Goal: Information Seeking & Learning: Get advice/opinions

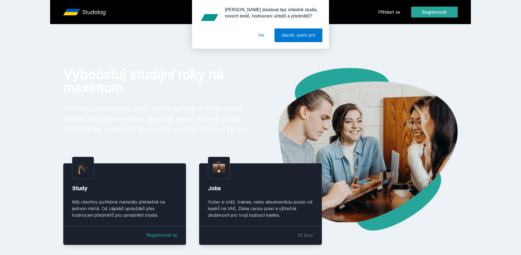
drag, startPoint x: 268, startPoint y: 35, endPoint x: 285, endPoint y: 32, distance: 17.3
click at [268, 36] on button "Ne" at bounding box center [262, 35] width 20 height 14
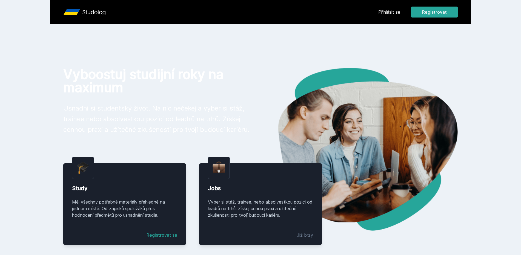
click at [394, 12] on link "Přihlásit se" at bounding box center [389, 12] width 22 height 7
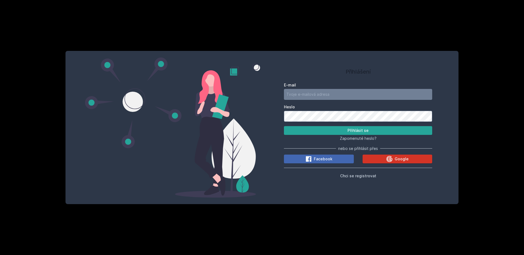
click at [389, 158] on icon at bounding box center [389, 159] width 7 height 7
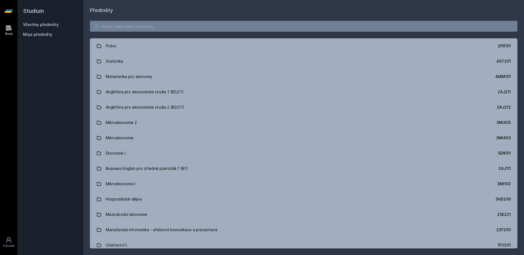
click at [140, 28] on input "search" at bounding box center [303, 26] width 427 height 11
type input "["
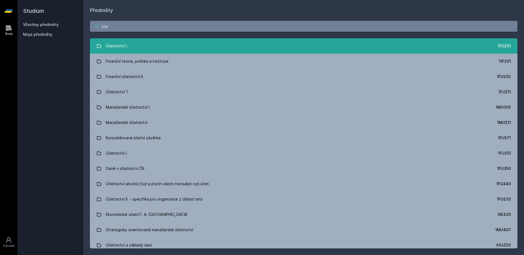
type input "úče"
click at [105, 44] on link "Účetnictví I. 1FU201" at bounding box center [303, 45] width 427 height 15
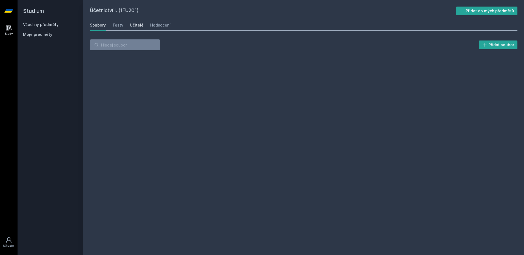
click at [130, 25] on div "Učitelé" at bounding box center [137, 24] width 14 height 5
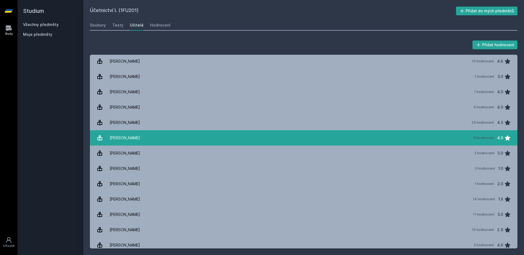
scroll to position [926, 0]
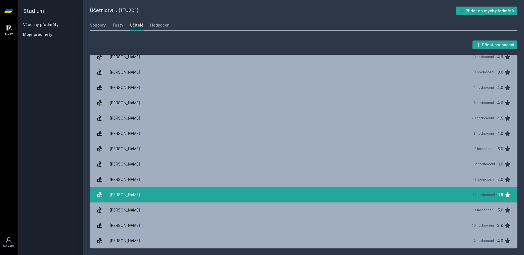
click at [197, 196] on link "[PERSON_NAME] 14 hodnocení 1.6" at bounding box center [303, 194] width 427 height 15
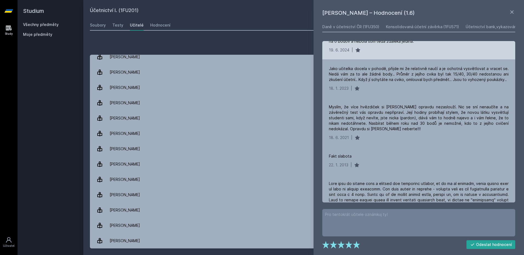
scroll to position [27, 0]
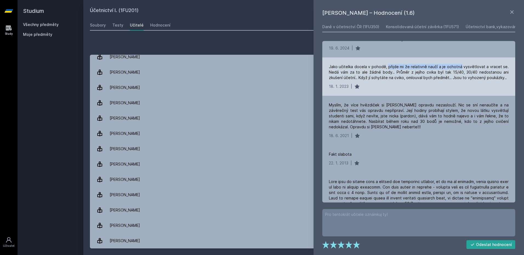
drag, startPoint x: 388, startPoint y: 66, endPoint x: 460, endPoint y: 64, distance: 72.1
click at [460, 64] on div "Jako učitelka docela v pohodě, přijde mi že relativně naučí a je ochotná vysvět…" at bounding box center [419, 72] width 180 height 16
drag, startPoint x: 460, startPoint y: 64, endPoint x: 439, endPoint y: 64, distance: 21.4
click at [439, 64] on div "Jako učitelka docela v pohodě, přijde mi že relativně naučí a je ochotná vysvět…" at bounding box center [419, 72] width 180 height 16
drag, startPoint x: 345, startPoint y: 72, endPoint x: 394, endPoint y: 71, distance: 48.2
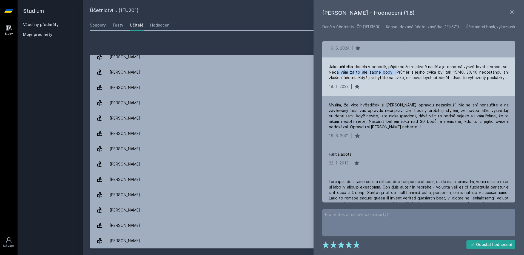
click at [394, 71] on div "Jako učitelka docela v pohodě, přijde mi že relativně naučí a je ochotná vysvět…" at bounding box center [419, 72] width 180 height 16
drag, startPoint x: 394, startPoint y: 71, endPoint x: 362, endPoint y: 71, distance: 31.2
click at [362, 71] on div "Jako učitelka docela v pohodě, přijde mi že relativně naučí a je ochotná vysvět…" at bounding box center [419, 72] width 180 height 16
drag, startPoint x: 408, startPoint y: 78, endPoint x: 491, endPoint y: 78, distance: 83.5
click at [491, 78] on div "Jako učitelka docela v pohodě, přijde mi že relativně naučí a je ochotná vysvět…" at bounding box center [419, 72] width 180 height 16
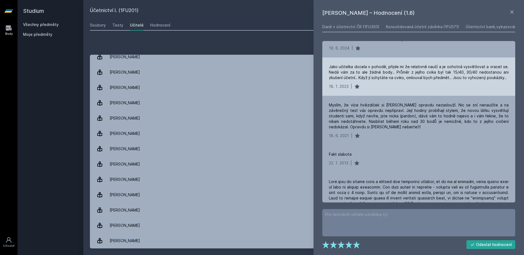
drag, startPoint x: 491, startPoint y: 78, endPoint x: 392, endPoint y: 79, distance: 99.7
click at [388, 79] on div "Jako učitelka docela v pohodě, přijde mi že relativně naučí a je ochotná vysvět…" at bounding box center [419, 72] width 180 height 16
drag, startPoint x: 361, startPoint y: 78, endPoint x: 508, endPoint y: 78, distance: 146.8
click at [508, 78] on div "Jako učitelka docela v pohodě, přijde mi že relativně naučí a je ochotná vysvět…" at bounding box center [418, 77] width 193 height 38
click at [413, 79] on div "Jako učitelka docela v pohodě, přijde mi že relativně naučí a je ochotná vysvět…" at bounding box center [419, 72] width 180 height 16
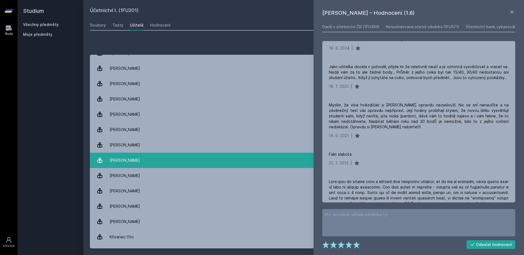
scroll to position [164, 0]
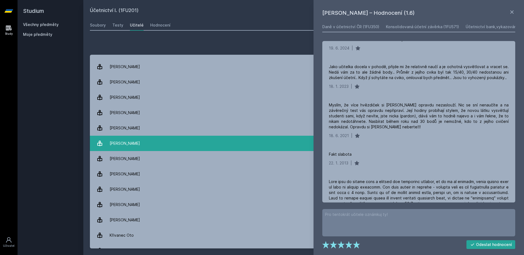
click at [171, 143] on link "[PERSON_NAME] 60 hodnocení 2.0" at bounding box center [303, 143] width 427 height 15
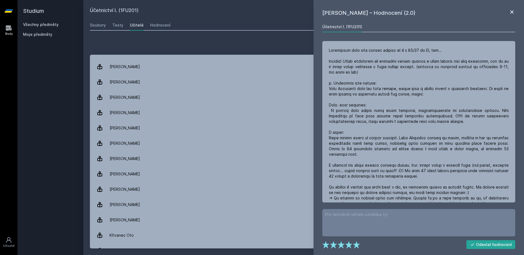
click at [512, 12] on icon at bounding box center [511, 11] width 3 height 3
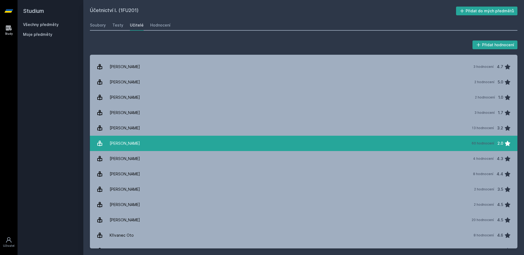
click at [227, 142] on link "[PERSON_NAME] 60 hodnocení 2.0" at bounding box center [303, 143] width 427 height 15
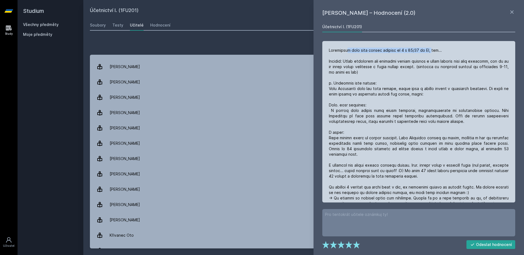
drag, startPoint x: 358, startPoint y: 52, endPoint x: 431, endPoint y: 52, distance: 72.3
drag, startPoint x: 346, startPoint y: 61, endPoint x: 414, endPoint y: 66, distance: 68.1
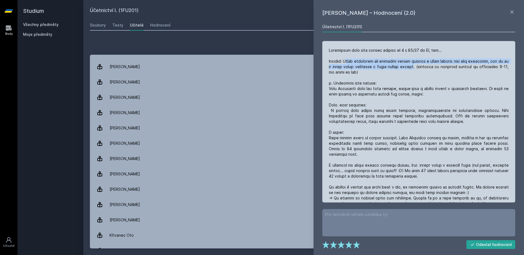
drag, startPoint x: 414, startPoint y: 66, endPoint x: 400, endPoint y: 66, distance: 14.2
drag, startPoint x: 418, startPoint y: 67, endPoint x: 354, endPoint y: 73, distance: 64.1
drag, startPoint x: 354, startPoint y: 73, endPoint x: 345, endPoint y: 73, distance: 9.3
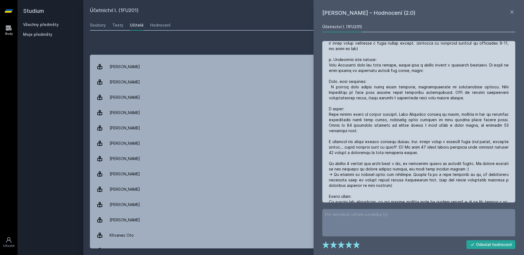
scroll to position [27, 0]
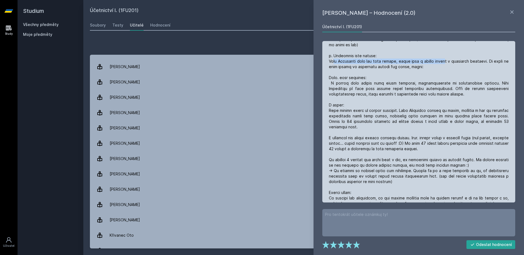
drag, startPoint x: 355, startPoint y: 62, endPoint x: 444, endPoint y: 62, distance: 88.5
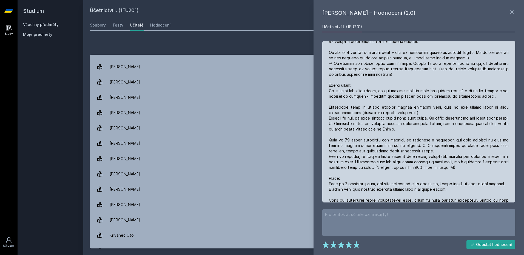
scroll to position [137, 0]
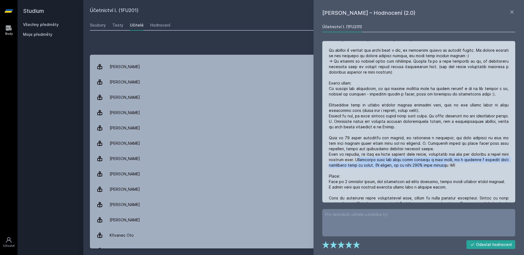
drag, startPoint x: 355, startPoint y: 159, endPoint x: 443, endPoint y: 166, distance: 87.3
click at [443, 166] on div at bounding box center [419, 182] width 180 height 542
drag, startPoint x: 443, startPoint y: 166, endPoint x: 409, endPoint y: 165, distance: 33.7
click at [409, 165] on div at bounding box center [419, 182] width 180 height 542
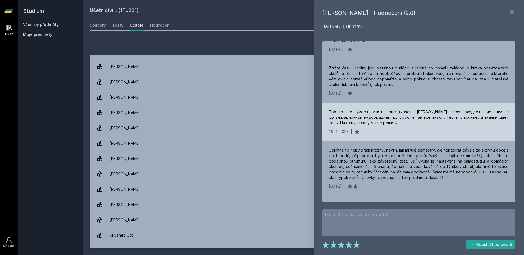
scroll to position [548, 0]
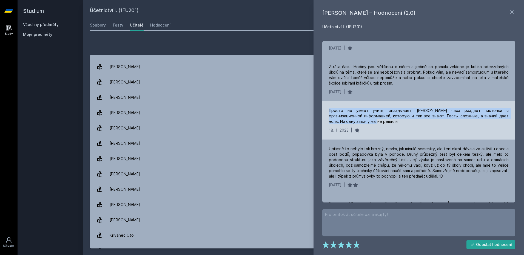
drag, startPoint x: 330, startPoint y: 110, endPoint x: 358, endPoint y: 121, distance: 30.2
click at [358, 121] on div "Просто не умеет учить, опаздывает, [PERSON_NAME] часа раздает листочки с органи…" at bounding box center [419, 116] width 180 height 16
drag, startPoint x: 358, startPoint y: 121, endPoint x: 346, endPoint y: 121, distance: 12.1
click at [346, 121] on div "Просто не умеет учить, опаздывает, [PERSON_NAME] часа раздает листочки с органи…" at bounding box center [419, 116] width 180 height 16
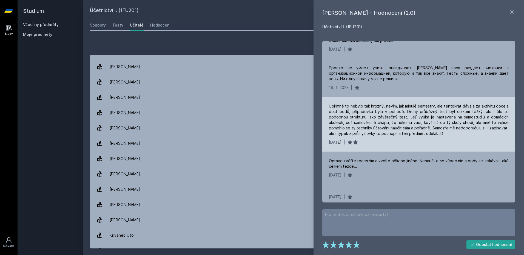
scroll to position [603, 0]
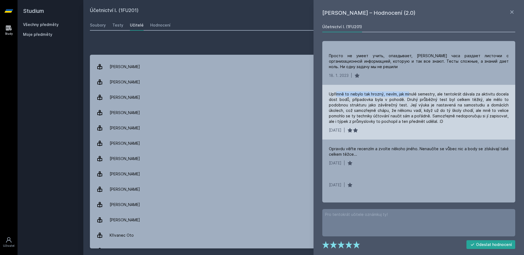
drag, startPoint x: 336, startPoint y: 95, endPoint x: 408, endPoint y: 93, distance: 72.0
click at [408, 93] on div "Upřímně to nebylo tak hrozný, nevím, jak minulé semestry, ale tentokrát dávala …" at bounding box center [419, 107] width 180 height 33
drag, startPoint x: 408, startPoint y: 93, endPoint x: 366, endPoint y: 105, distance: 44.1
click at [366, 105] on div "Upřímně to nebylo tak hrozný, nevím, jak minulé semestry, ale tentokrát dávala …" at bounding box center [419, 107] width 180 height 33
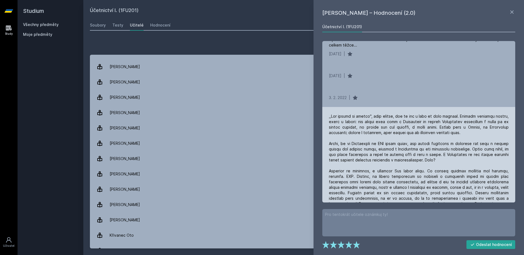
scroll to position [712, 0]
drag, startPoint x: 459, startPoint y: 117, endPoint x: 498, endPoint y: 118, distance: 38.6
click at [498, 118] on div at bounding box center [419, 181] width 180 height 137
drag, startPoint x: 338, startPoint y: 125, endPoint x: 365, endPoint y: 122, distance: 26.9
click at [365, 122] on div at bounding box center [419, 181] width 180 height 137
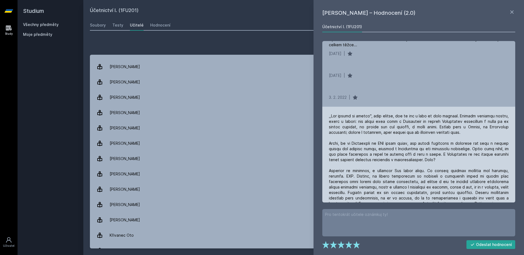
drag, startPoint x: 365, startPoint y: 122, endPoint x: 350, endPoint y: 122, distance: 14.2
click at [350, 123] on div at bounding box center [419, 181] width 180 height 137
drag, startPoint x: 381, startPoint y: 121, endPoint x: 478, endPoint y: 122, distance: 97.2
click at [478, 122] on div at bounding box center [419, 181] width 180 height 137
drag, startPoint x: 478, startPoint y: 122, endPoint x: 461, endPoint y: 121, distance: 17.3
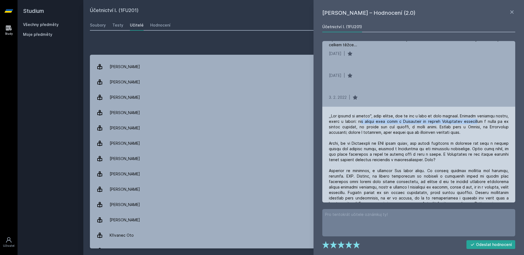
click at [461, 121] on div at bounding box center [419, 181] width 180 height 137
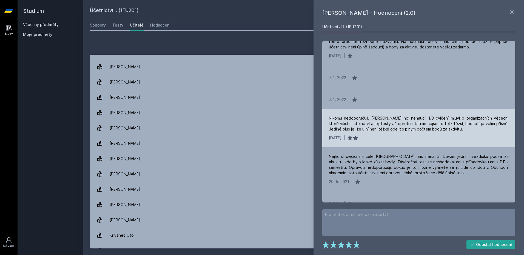
scroll to position [986, 0]
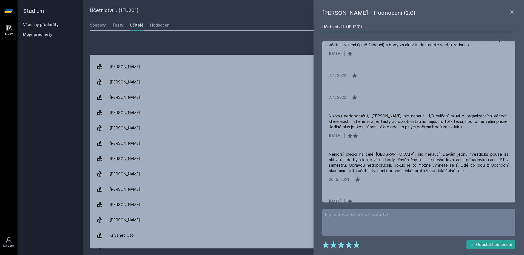
click at [512, 10] on icon at bounding box center [511, 12] width 7 height 7
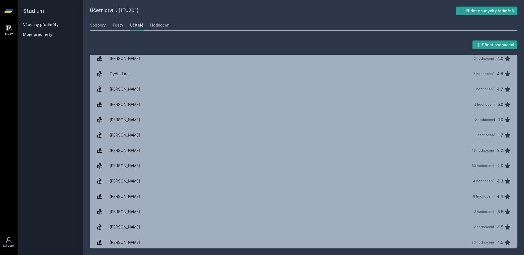
scroll to position [131, 0]
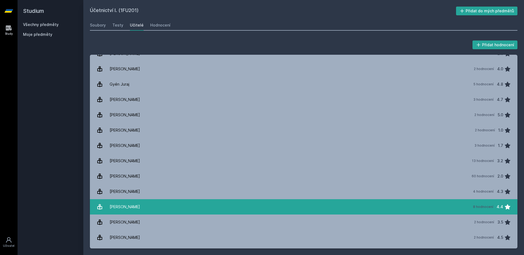
click at [278, 205] on link "[PERSON_NAME] 8 hodnocení 4.4" at bounding box center [303, 206] width 427 height 15
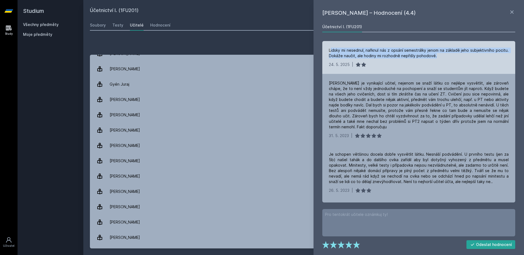
drag, startPoint x: 331, startPoint y: 51, endPoint x: 434, endPoint y: 55, distance: 103.6
click at [434, 55] on div "Lidsky mi nesednul, nařknul nás z opsání semestrálky jenom na základě jeho subj…" at bounding box center [419, 53] width 180 height 11
drag, startPoint x: 434, startPoint y: 55, endPoint x: 421, endPoint y: 53, distance: 13.5
click at [421, 53] on div "Lidsky mi nesednul, nařknul nás z opsání semestrálky jenom na základě jeho subj…" at bounding box center [419, 53] width 180 height 11
click at [420, 58] on div "Lidsky mi nesednul, nařknul nás z opsání semestrálky jenom na základě jeho subj…" at bounding box center [419, 53] width 180 height 11
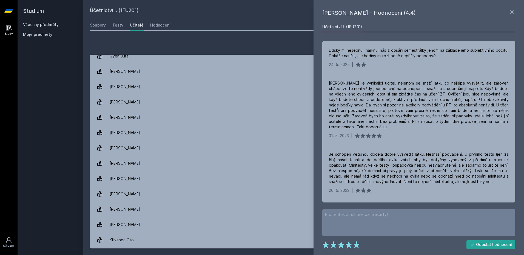
scroll to position [378, 0]
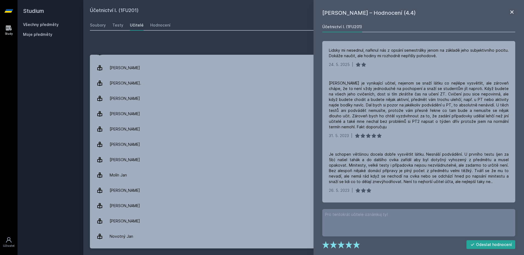
click at [513, 10] on icon at bounding box center [511, 12] width 7 height 7
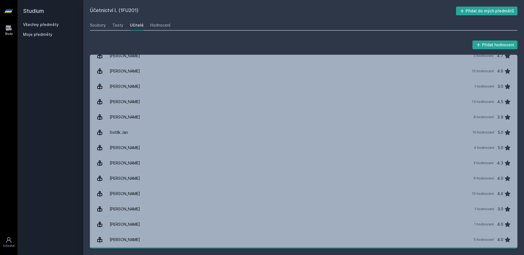
scroll to position [926, 0]
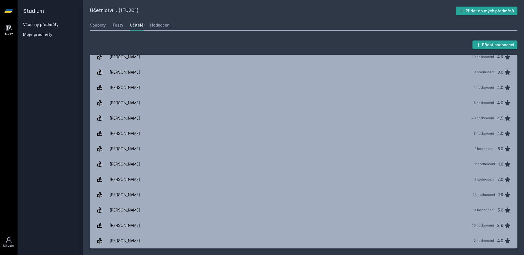
click at [42, 13] on h2 "Studium" at bounding box center [50, 11] width 55 height 22
click at [8, 14] on icon at bounding box center [8, 11] width 9 height 22
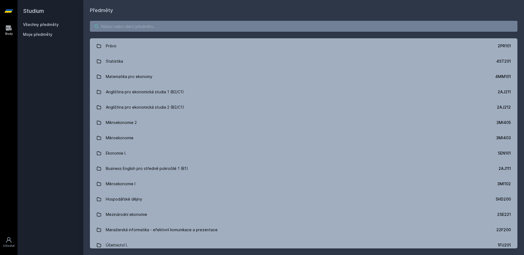
click at [117, 24] on input "search" at bounding box center [303, 26] width 427 height 11
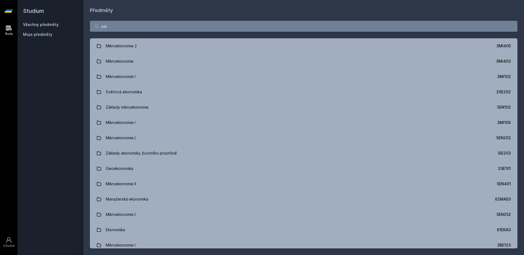
drag, startPoint x: 214, startPoint y: 18, endPoint x: 214, endPoint y: 22, distance: 3.6
click at [214, 18] on div "mik Mikroekonomie 2 3MI405 Mikroekonomie 3MI403 Mikroekonomie I 3MI102 Světová …" at bounding box center [303, 134] width 440 height 241
click at [214, 26] on input "mik" at bounding box center [303, 26] width 427 height 11
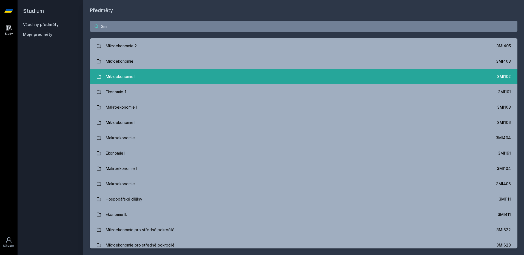
type input "3mi"
drag, startPoint x: 254, startPoint y: 77, endPoint x: 254, endPoint y: 72, distance: 5.5
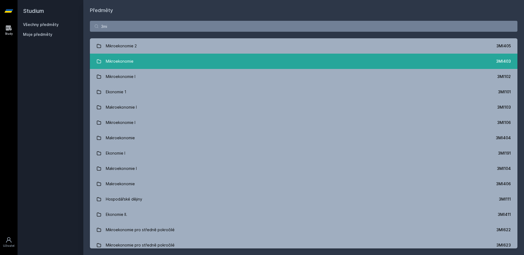
click at [254, 67] on link "Mikroekonomie 3MI403" at bounding box center [303, 61] width 427 height 15
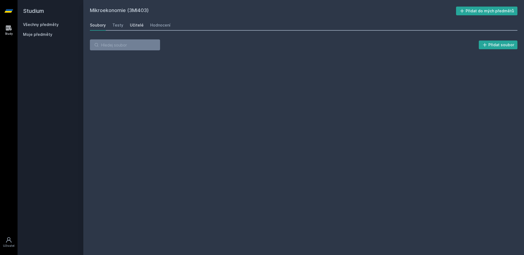
click at [136, 26] on div "Učitelé" at bounding box center [137, 24] width 14 height 5
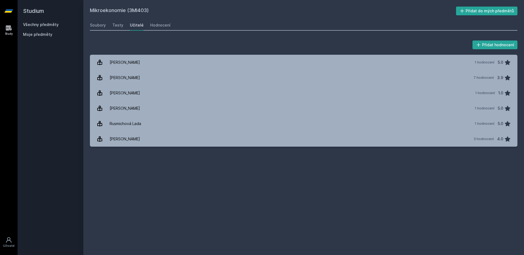
click at [11, 13] on icon at bounding box center [8, 11] width 9 height 22
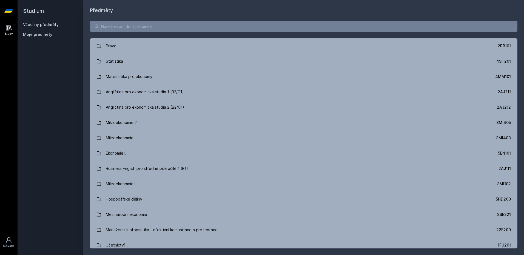
click at [285, 20] on div "Právo 2PR101 Statistika 4ST201 Matematika pro ekonomy 4MM101 Angličtina pro eko…" at bounding box center [303, 134] width 440 height 241
click at [285, 27] on input "search" at bounding box center [303, 26] width 427 height 11
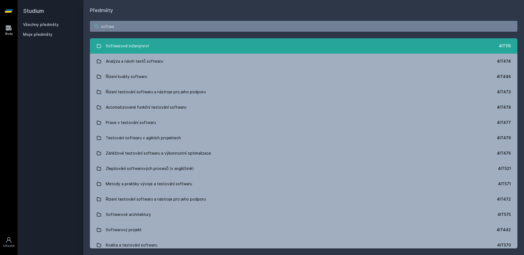
type input "softwa"
click at [127, 46] on div "Softwarové inženýrství" at bounding box center [127, 46] width 43 height 11
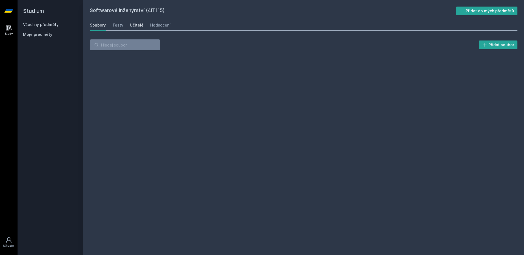
click at [130, 25] on div "Učitelé" at bounding box center [137, 24] width 14 height 5
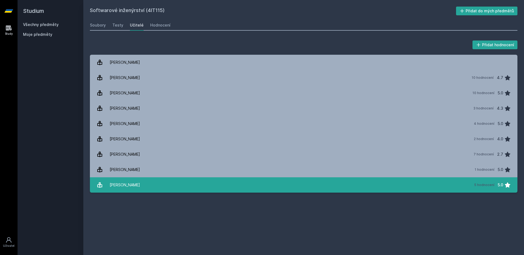
click at [309, 189] on link "[PERSON_NAME] 5 hodnocení 5.0" at bounding box center [303, 184] width 427 height 15
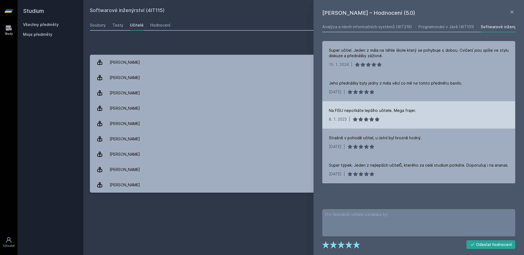
drag, startPoint x: 329, startPoint y: 112, endPoint x: 415, endPoint y: 111, distance: 85.7
click at [415, 111] on div "Na FISU nepotkáte lepšího učitele. Mega frajer." at bounding box center [419, 110] width 180 height 5
drag, startPoint x: 415, startPoint y: 111, endPoint x: 386, endPoint y: 114, distance: 29.7
click at [386, 114] on div "Na FISU nepotkáte lepšího učitele. Mega frajer. [DATE] |" at bounding box center [418, 114] width 193 height 27
drag, startPoint x: 342, startPoint y: 111, endPoint x: 409, endPoint y: 115, distance: 67.2
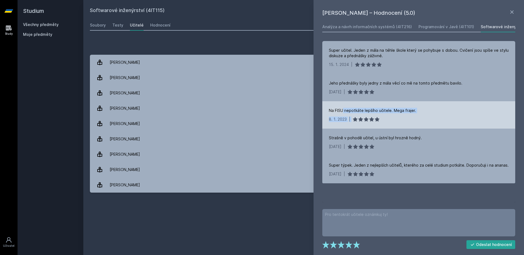
click at [409, 115] on div "Na FISU nepotkáte lepšího učitele. Mega frajer. [DATE] |" at bounding box center [418, 114] width 193 height 27
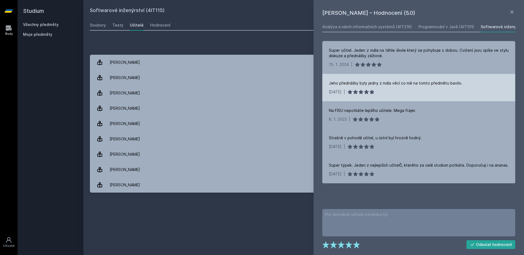
click at [343, 83] on div "Jeho přednášky byly jedny z mála věcí co mě na tomto předmětu bavilo." at bounding box center [395, 83] width 133 height 5
click at [343, 82] on div "Jeho přednášky byly jedny z mála věcí co mě na tomto předmětu bavilo." at bounding box center [395, 83] width 133 height 5
drag, startPoint x: 343, startPoint y: 82, endPoint x: 337, endPoint y: 82, distance: 5.5
click at [337, 82] on div "Jeho přednášky byly jedny z mála věcí co mě na tomto předmětu bavilo." at bounding box center [395, 83] width 133 height 5
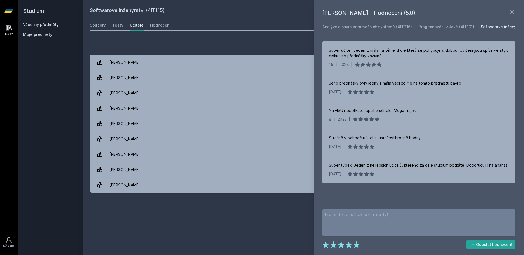
click at [7, 12] on icon at bounding box center [8, 10] width 9 height 3
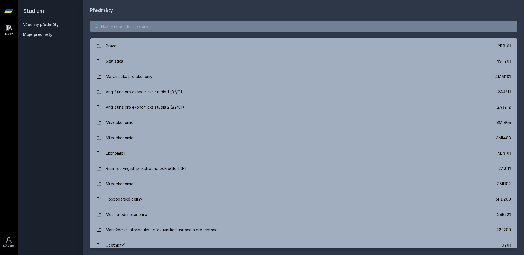
click at [168, 30] on input "search" at bounding box center [303, 26] width 427 height 11
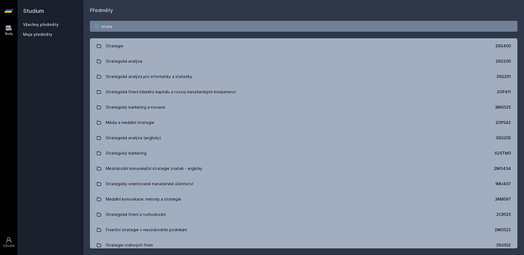
type input "strate"
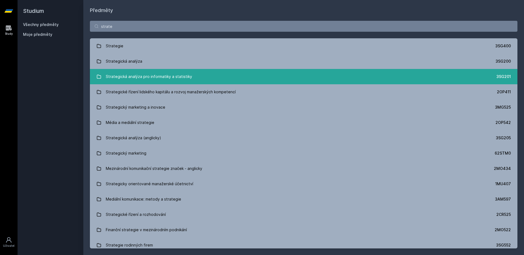
click at [180, 75] on div "Strategická analýza pro informatiky a statistiky" at bounding box center [149, 76] width 86 height 11
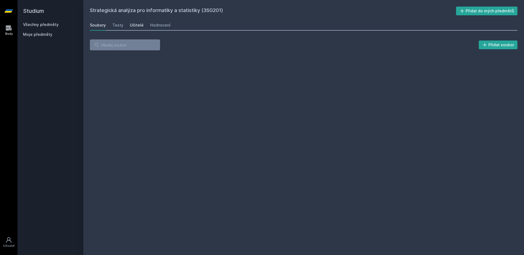
click at [135, 27] on div "Učitelé" at bounding box center [137, 24] width 14 height 5
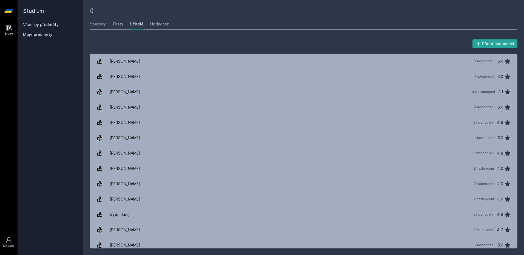
click at [29, 13] on h2 "Studium" at bounding box center [50, 11] width 55 height 22
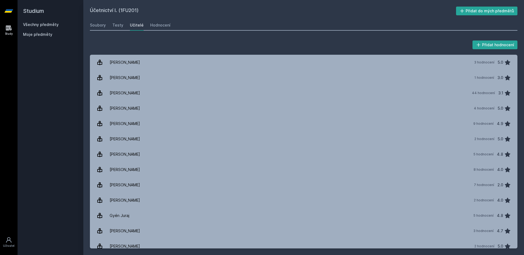
click at [8, 30] on icon at bounding box center [9, 27] width 6 height 5
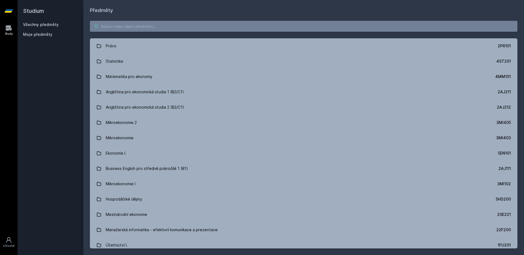
click at [142, 28] on input "search" at bounding box center [303, 26] width 427 height 11
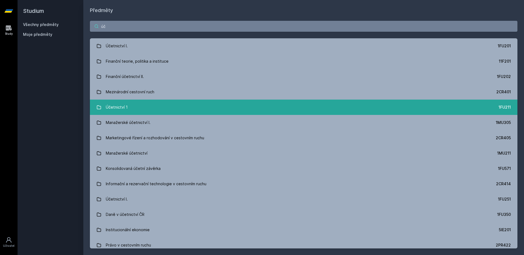
type input "úč"
click at [171, 112] on link "Účetnictví 1 1FU211" at bounding box center [303, 107] width 427 height 15
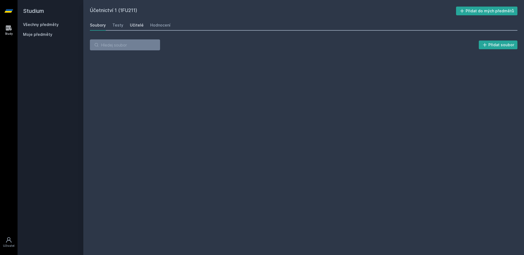
click at [136, 27] on div "Učitelé" at bounding box center [137, 24] width 14 height 5
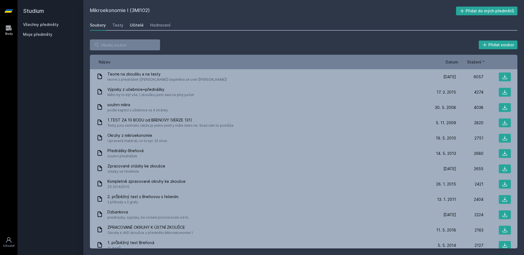
click at [131, 25] on div "Učitelé" at bounding box center [137, 24] width 14 height 5
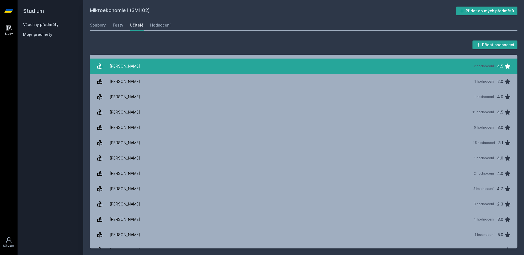
scroll to position [164, 0]
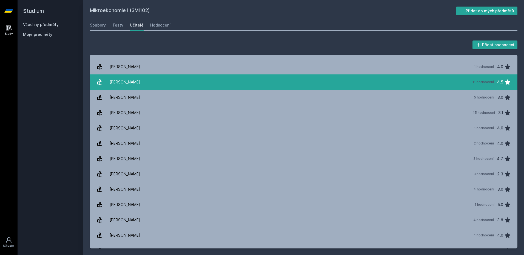
click at [217, 81] on link "Kaňková Eva 11 hodnocení 4.5" at bounding box center [303, 81] width 427 height 15
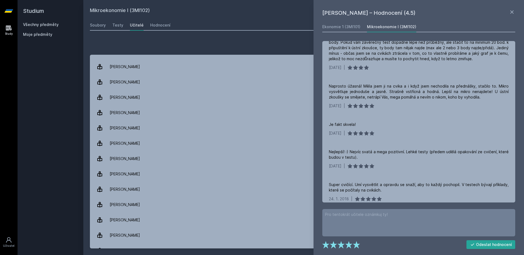
scroll to position [364, 0]
